Goal: Transaction & Acquisition: Purchase product/service

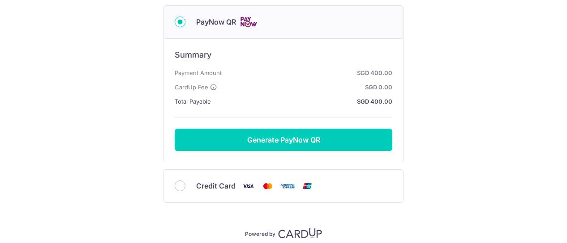
scroll to position [137, 0]
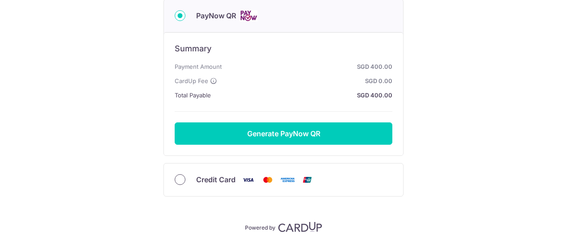
click at [178, 177] on input "Credit Card" at bounding box center [180, 180] width 11 height 11
radio input "true"
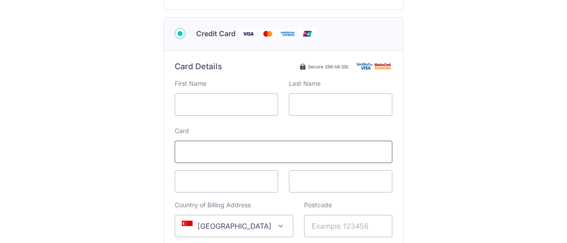
scroll to position [159, 0]
click at [236, 99] on input "text" at bounding box center [226, 105] width 103 height 22
type input "[PERSON_NAME]"
type input "Qin"
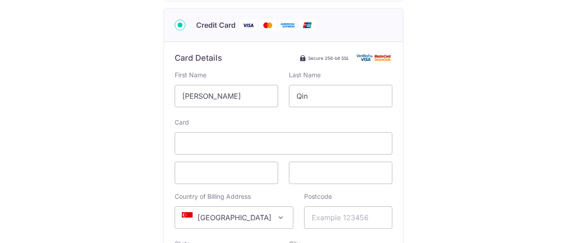
scroll to position [168, 0]
click at [314, 216] on input "Postcode" at bounding box center [348, 218] width 88 height 22
type input "596129"
type input "11G TOH [GEOGRAPHIC_DATA], DAINTREE RESIDENCE"
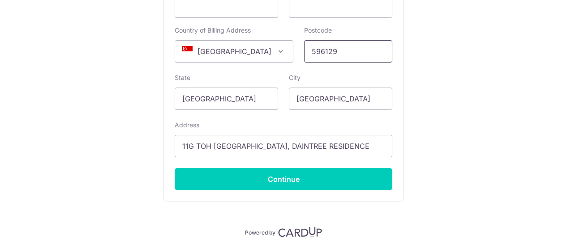
scroll to position [335, 0]
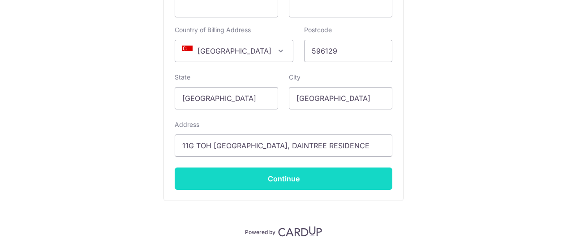
click at [308, 177] on input "Continue" at bounding box center [284, 179] width 218 height 22
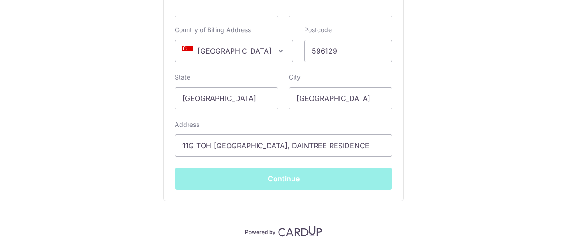
type input "**** 1318"
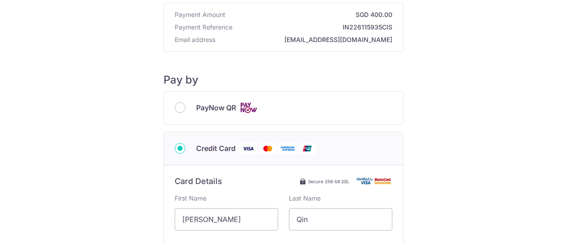
scroll to position [0, 0]
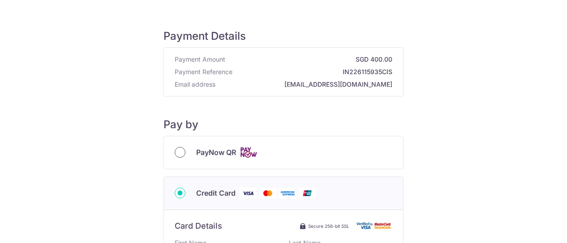
click at [179, 152] on input "PayNow QR" at bounding box center [180, 152] width 11 height 11
radio input "true"
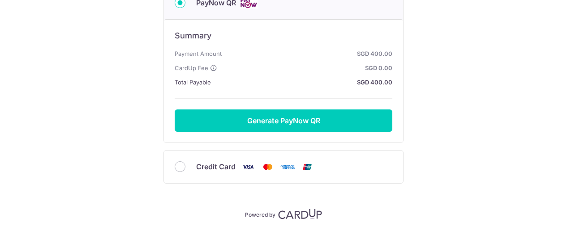
scroll to position [150, 0]
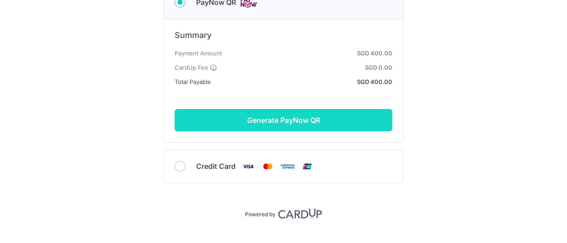
click at [308, 120] on button "Generate PayNow QR" at bounding box center [284, 120] width 218 height 22
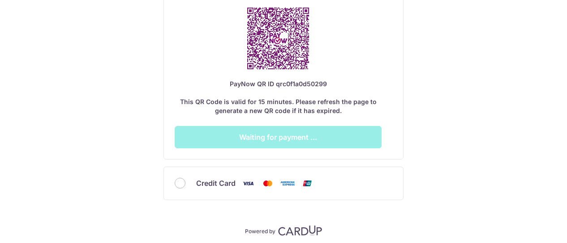
scroll to position [357, 0]
